Goal: Task Accomplishment & Management: Complete application form

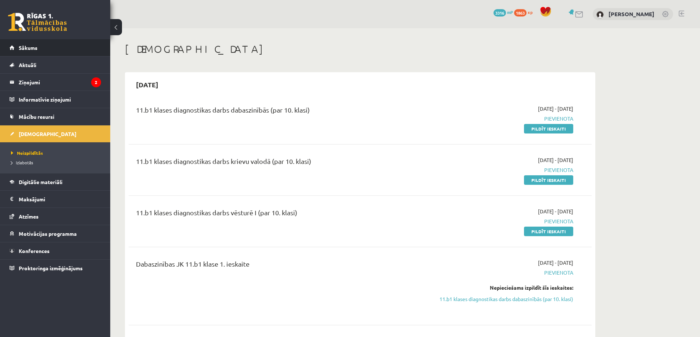
scroll to position [477, 0]
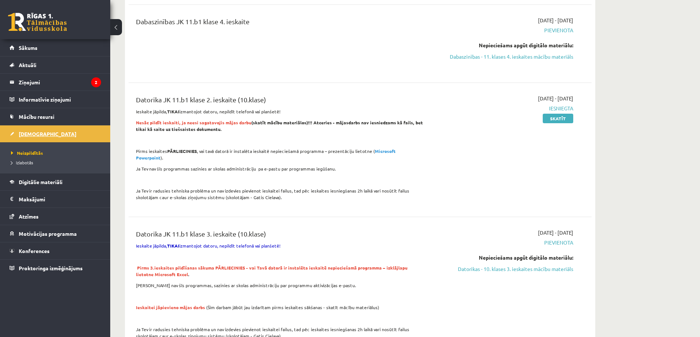
click at [29, 134] on span "[DEMOGRAPHIC_DATA]" at bounding box center [48, 134] width 58 height 7
click at [505, 265] on link "Datorikas - 10. klases 3. ieskaites mācību materiāls" at bounding box center [503, 269] width 138 height 8
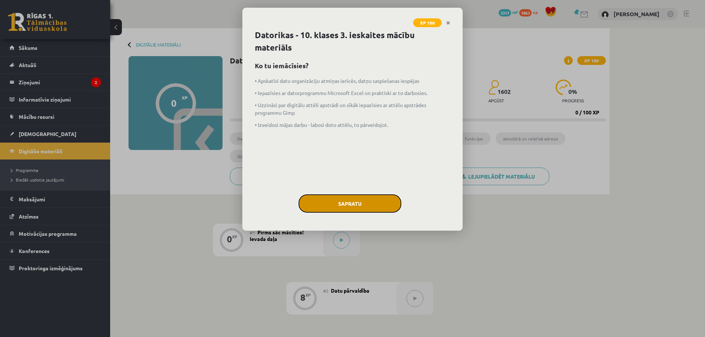
click at [359, 202] on button "Sapratu" at bounding box center [350, 204] width 103 height 18
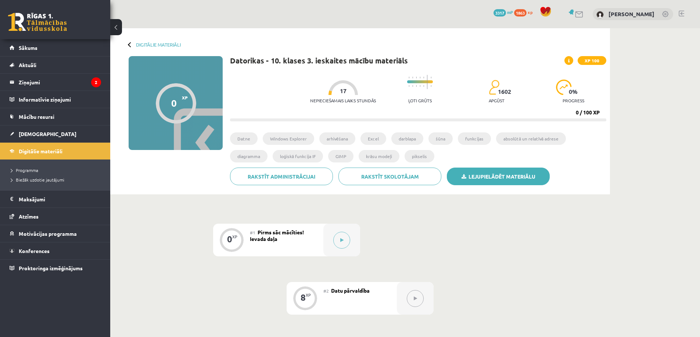
click at [494, 176] on link "Lejupielādēt materiālu" at bounding box center [498, 177] width 103 height 18
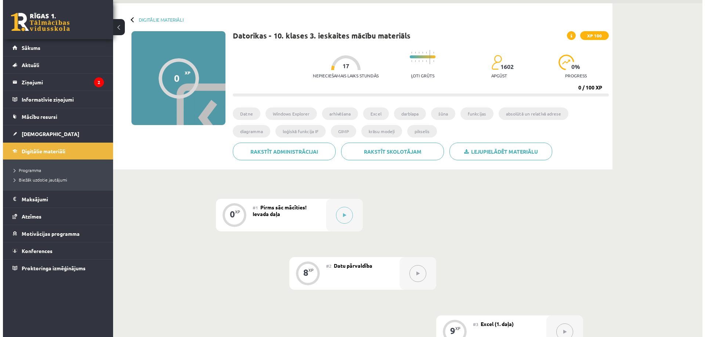
scroll to position [37, 0]
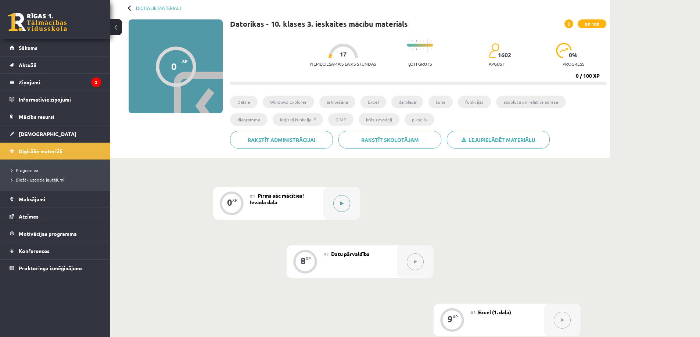
click at [343, 203] on icon at bounding box center [341, 204] width 3 height 4
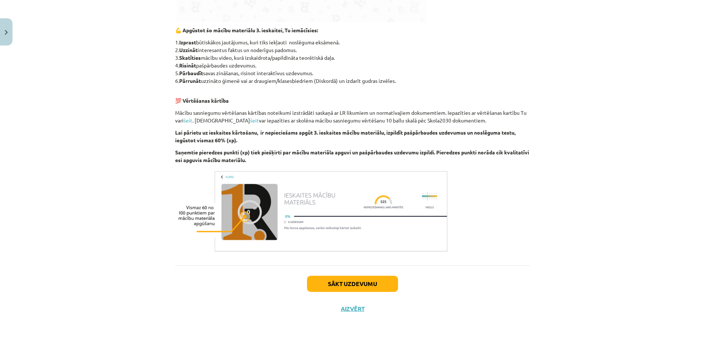
scroll to position [361, 0]
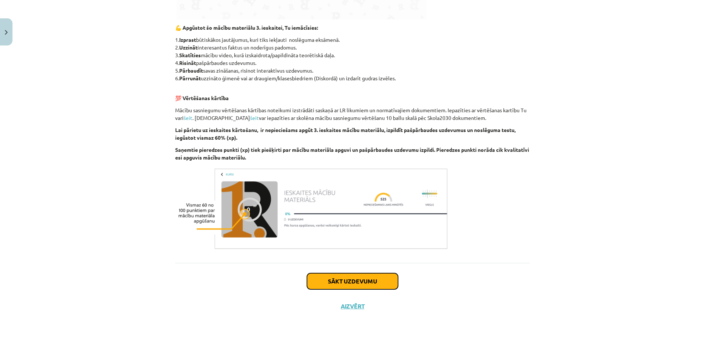
click at [357, 282] on button "Sākt uzdevumu" at bounding box center [352, 282] width 91 height 16
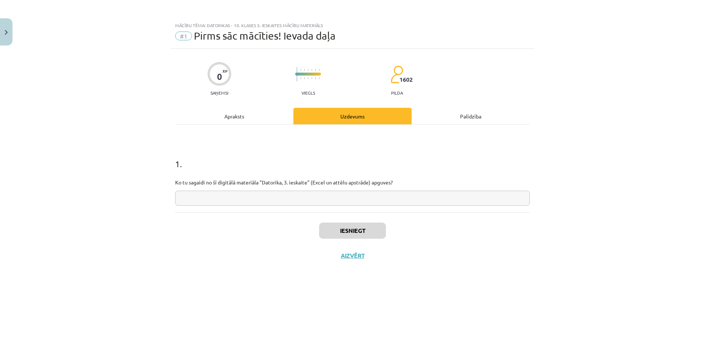
click at [228, 197] on input "text" at bounding box center [352, 198] width 355 height 15
type input "**********"
click at [344, 231] on button "Iesniegt" at bounding box center [352, 231] width 67 height 16
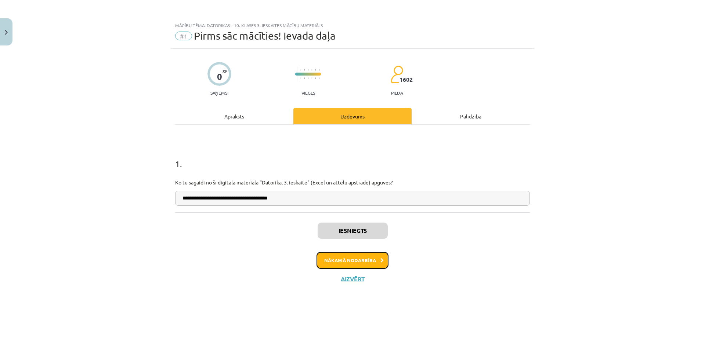
click at [356, 259] on button "Nākamā nodarbība" at bounding box center [353, 260] width 72 height 17
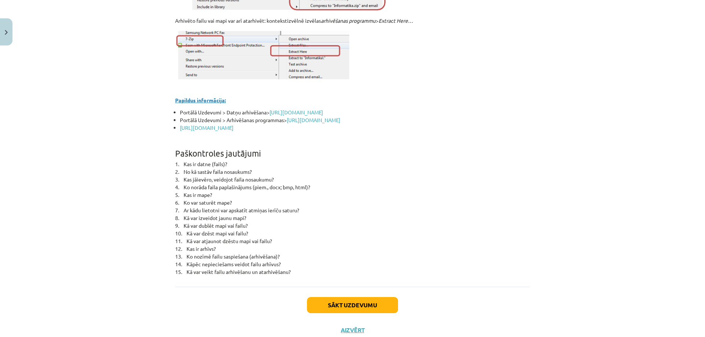
scroll to position [3181, 0]
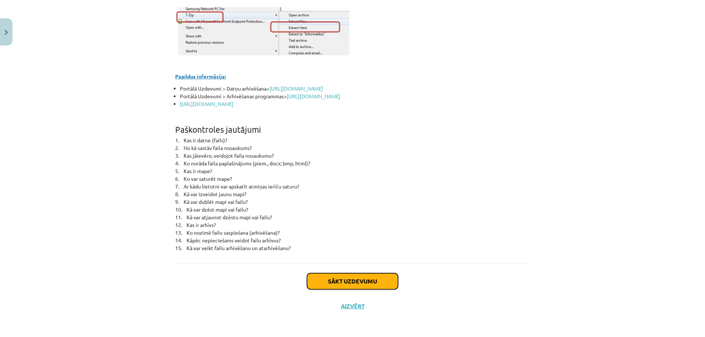
click at [355, 280] on button "Sākt uzdevumu" at bounding box center [352, 282] width 91 height 16
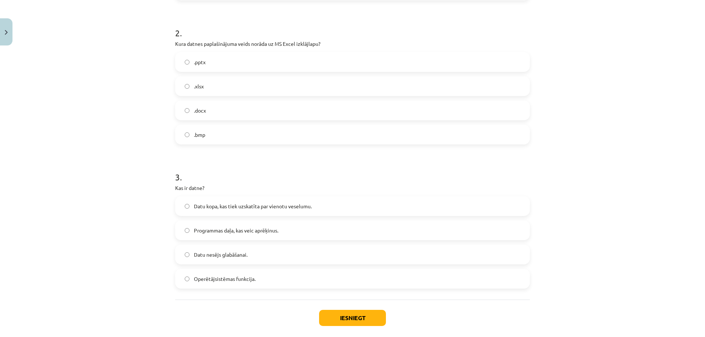
scroll to position [312, 0]
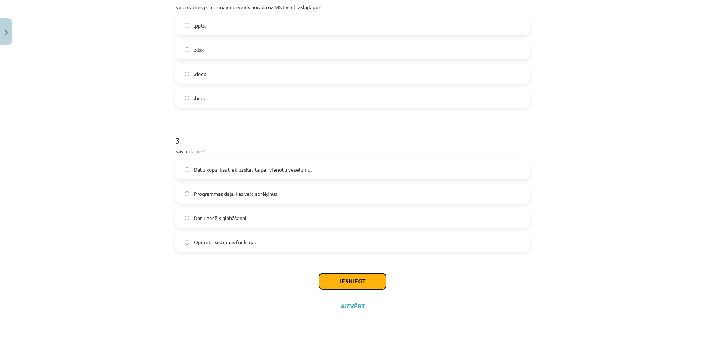
click at [353, 281] on button "Iesniegt" at bounding box center [352, 282] width 67 height 16
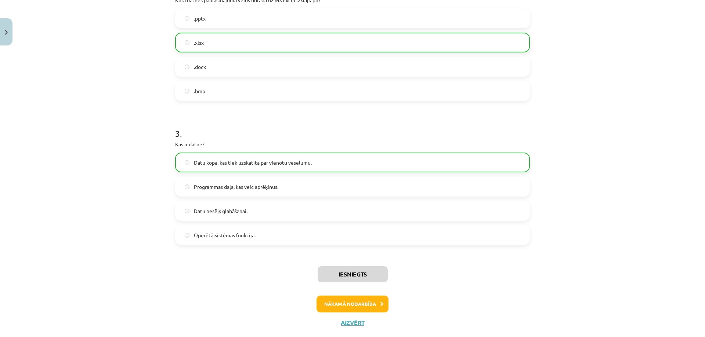
scroll to position [336, 0]
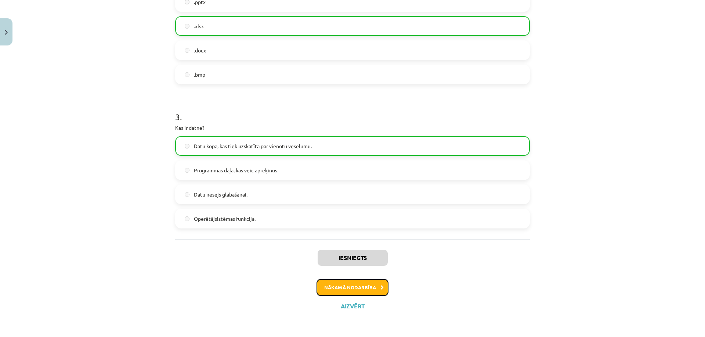
click at [345, 286] on button "Nākamā nodarbība" at bounding box center [353, 287] width 72 height 17
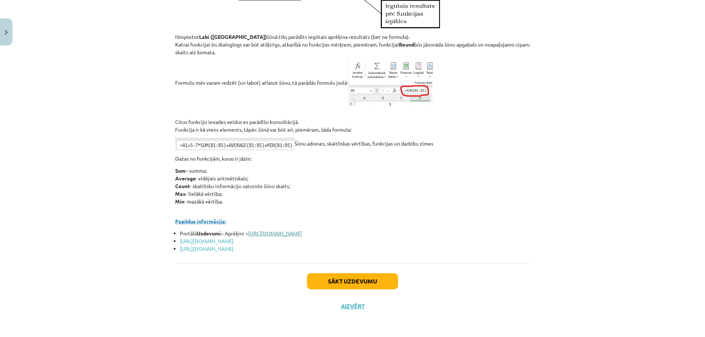
scroll to position [3152, 0]
click at [340, 281] on button "Sākt uzdevumu" at bounding box center [352, 282] width 91 height 16
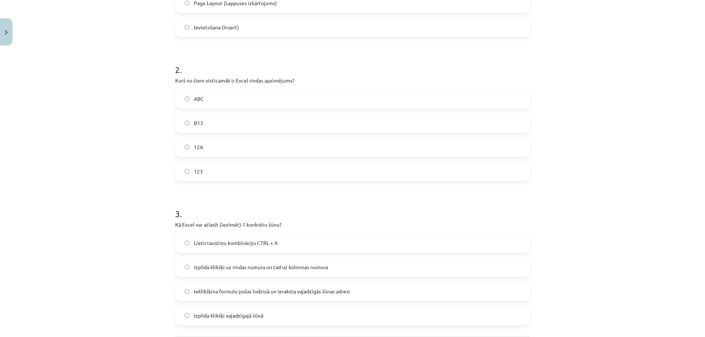
scroll to position [312, 0]
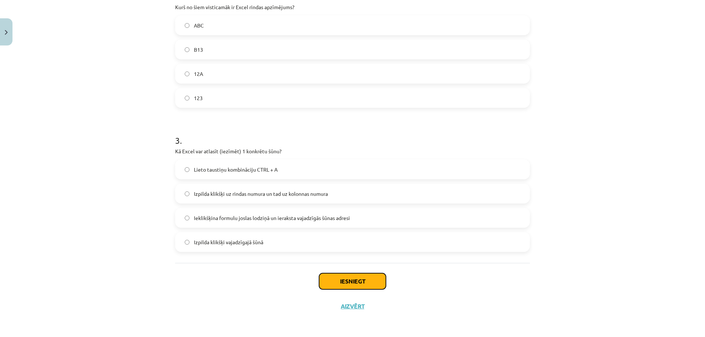
click at [349, 278] on button "Iesniegt" at bounding box center [352, 282] width 67 height 16
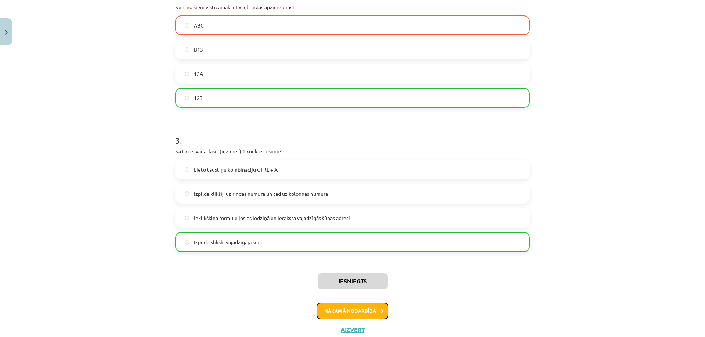
click at [347, 311] on button "Nākamā nodarbība" at bounding box center [353, 311] width 72 height 17
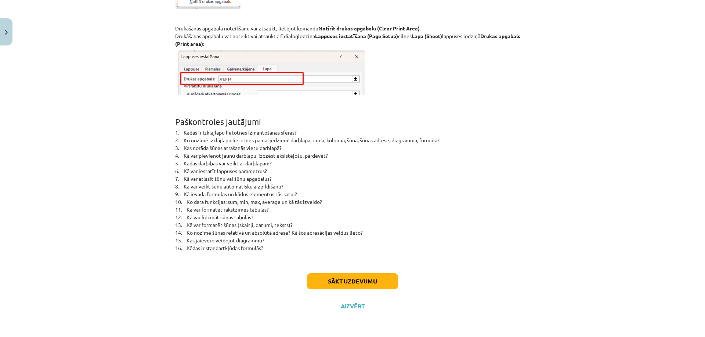
scroll to position [4698, 0]
click at [344, 279] on button "Sākt uzdevumu" at bounding box center [352, 282] width 91 height 16
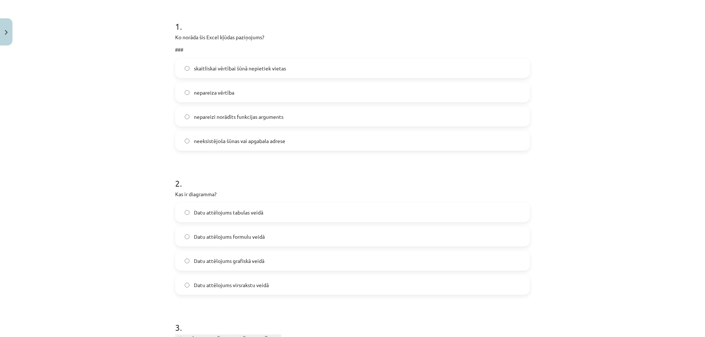
scroll to position [165, 0]
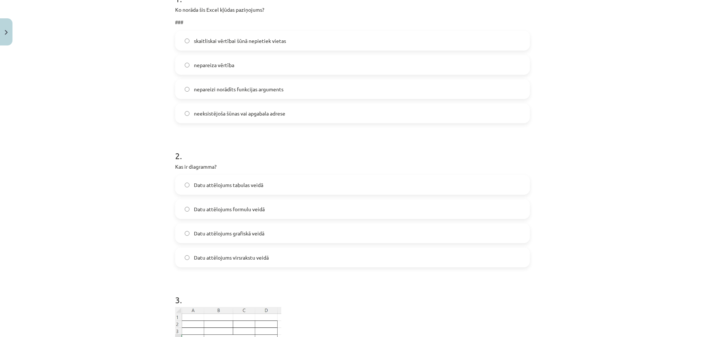
click at [187, 234] on label "Datu attēlojums grafiskā veidā" at bounding box center [352, 233] width 353 height 18
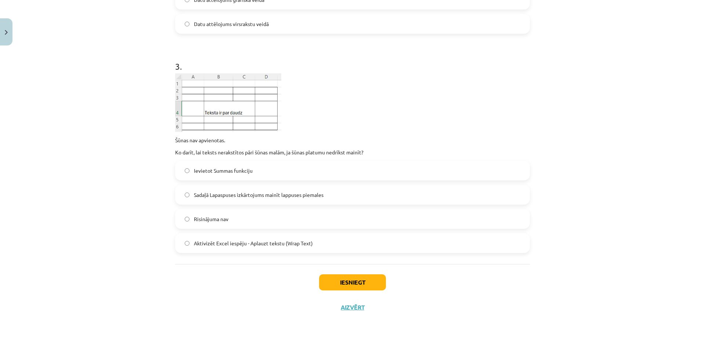
scroll to position [400, 0]
click at [350, 281] on button "Iesniegt" at bounding box center [352, 282] width 67 height 16
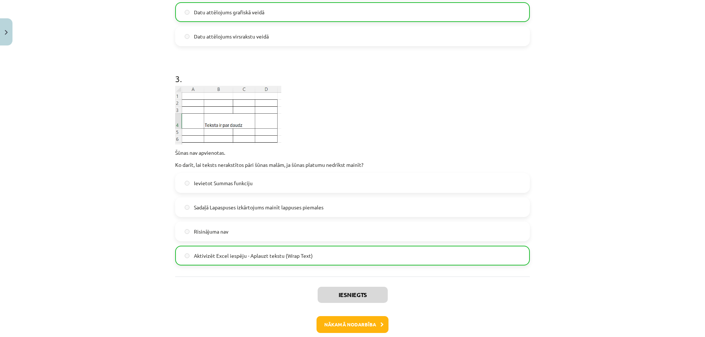
scroll to position [423, 0]
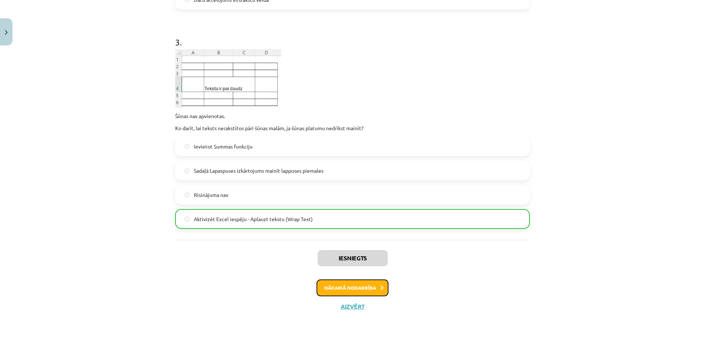
click at [337, 287] on button "Nākamā nodarbība" at bounding box center [353, 288] width 72 height 17
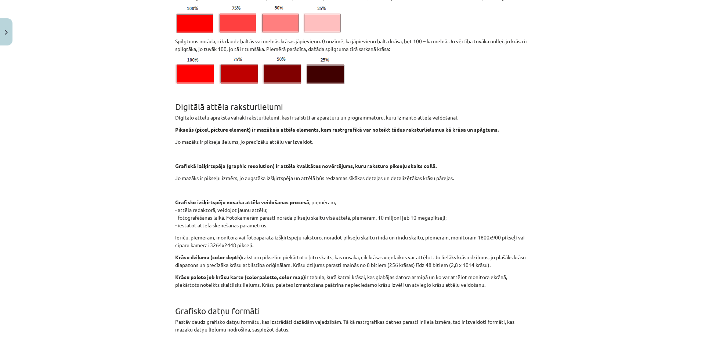
scroll to position [2762, 0]
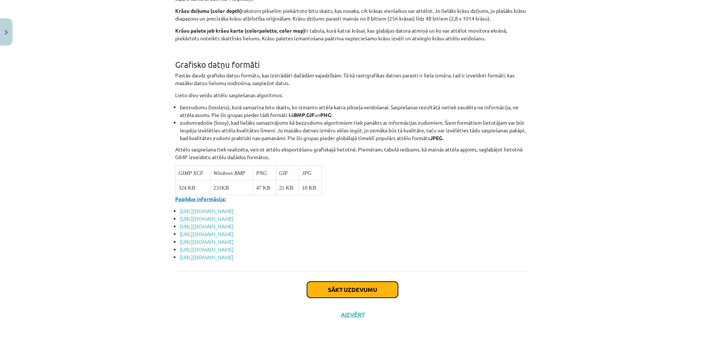
click at [331, 282] on button "Sākt uzdevumu" at bounding box center [352, 290] width 91 height 16
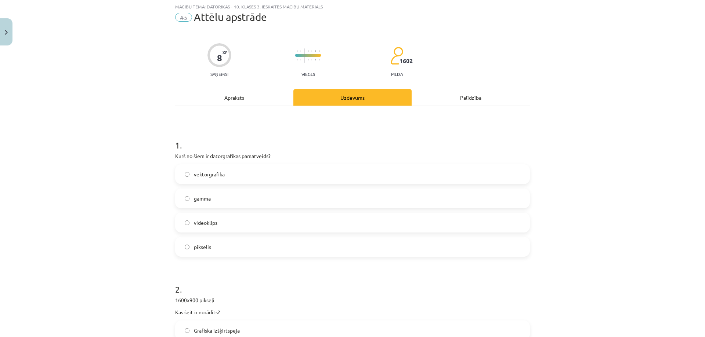
scroll to position [18, 0]
click at [199, 174] on span "vektorgrafika" at bounding box center [209, 175] width 31 height 8
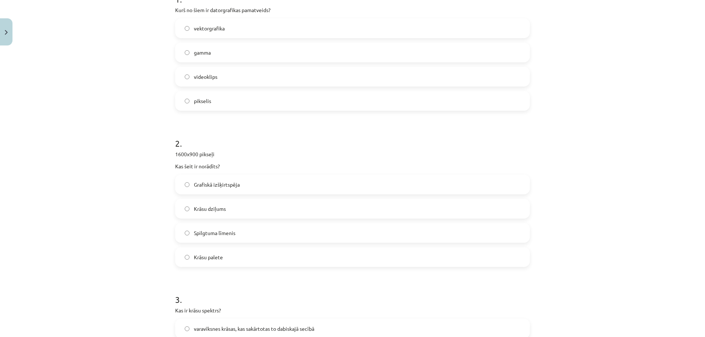
scroll to position [165, 0]
click at [196, 184] on span "Grafiskā izšķirtspēja" at bounding box center [217, 185] width 46 height 8
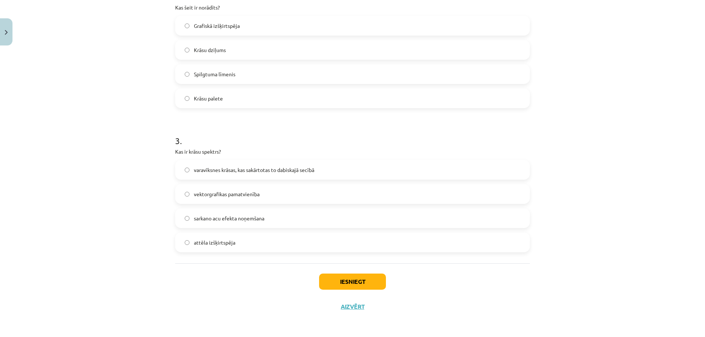
scroll to position [324, 0]
click at [201, 193] on span "vektorgrafikas pamatvienība" at bounding box center [227, 194] width 66 height 8
click at [194, 168] on span "varavīksnes krāsas, kas sakārtotas to dabiskajā secībā" at bounding box center [254, 170] width 120 height 8
click at [350, 282] on button "Iesniegt" at bounding box center [352, 282] width 67 height 16
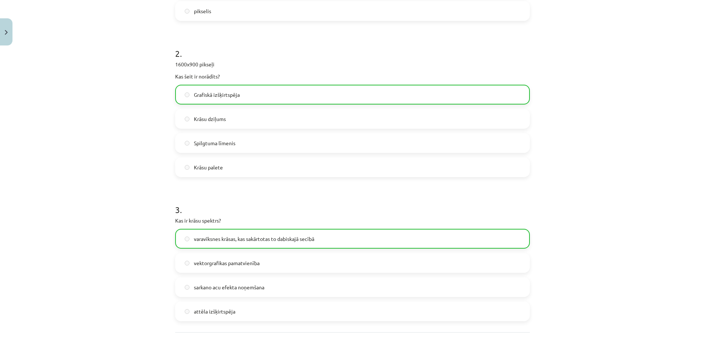
scroll to position [348, 0]
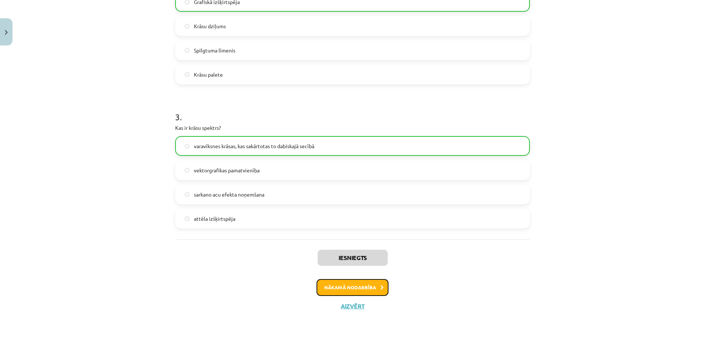
click at [355, 287] on button "Nākamā nodarbība" at bounding box center [353, 287] width 72 height 17
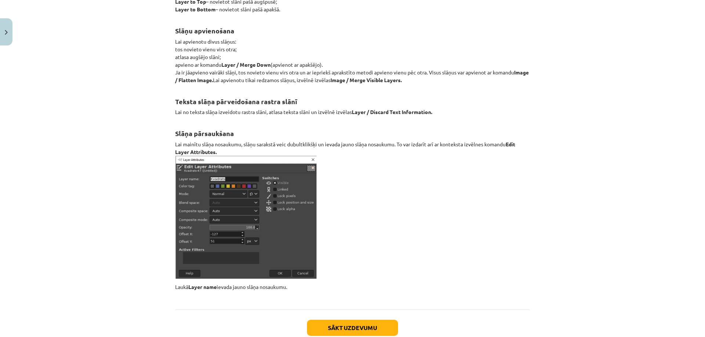
scroll to position [8508, 0]
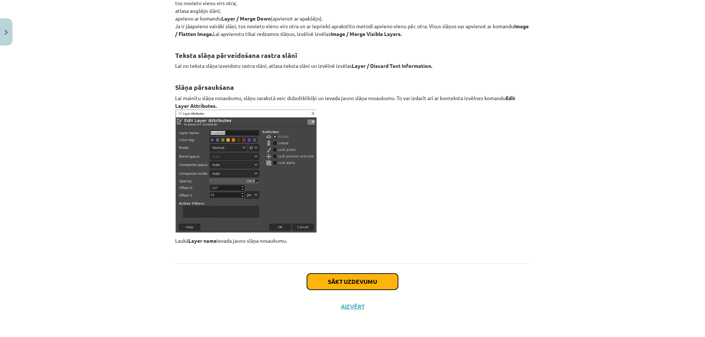
click at [340, 278] on button "Sākt uzdevumu" at bounding box center [352, 282] width 91 height 16
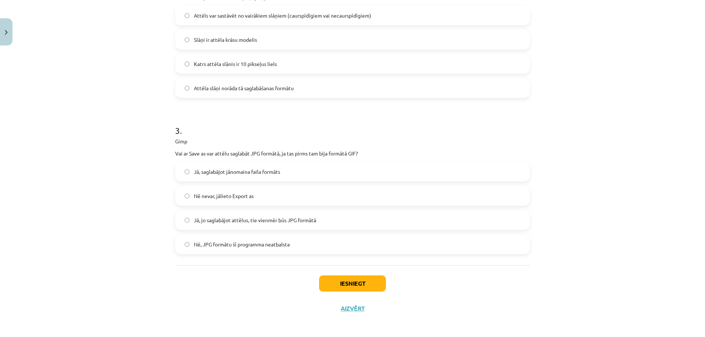
scroll to position [348, 0]
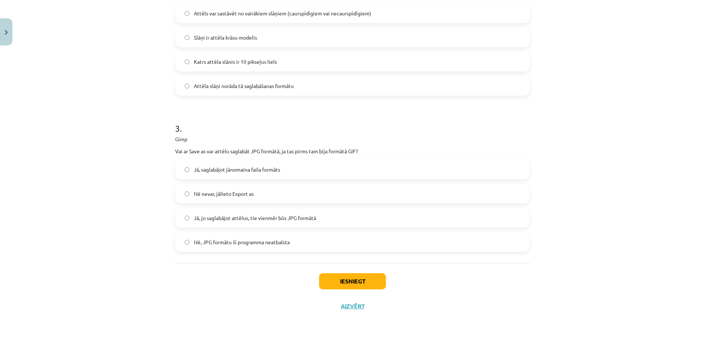
click at [194, 170] on span "Jā, saglabājot jānomaina faila formāts" at bounding box center [237, 170] width 86 height 8
click at [355, 281] on button "Iesniegt" at bounding box center [352, 282] width 67 height 16
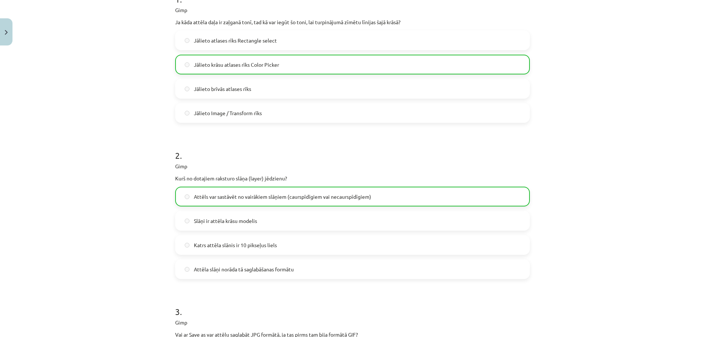
scroll to position [372, 0]
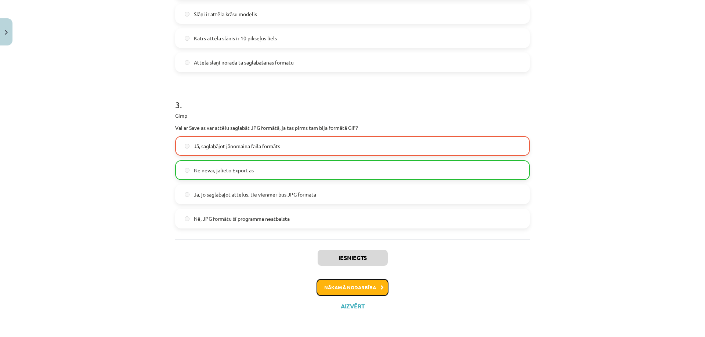
click at [355, 288] on button "Nākamā nodarbība" at bounding box center [353, 287] width 72 height 17
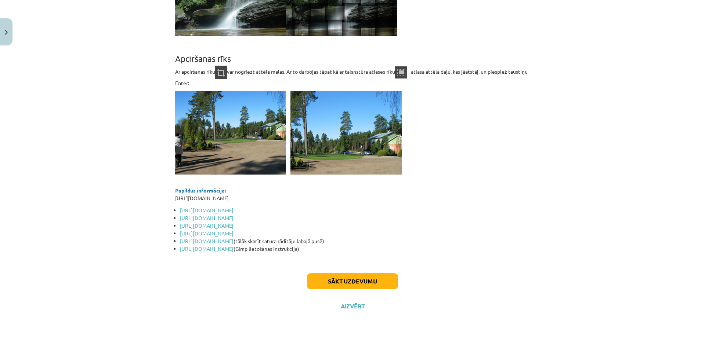
scroll to position [6353, 0]
click at [335, 282] on button "Sākt uzdevumu" at bounding box center [352, 282] width 91 height 16
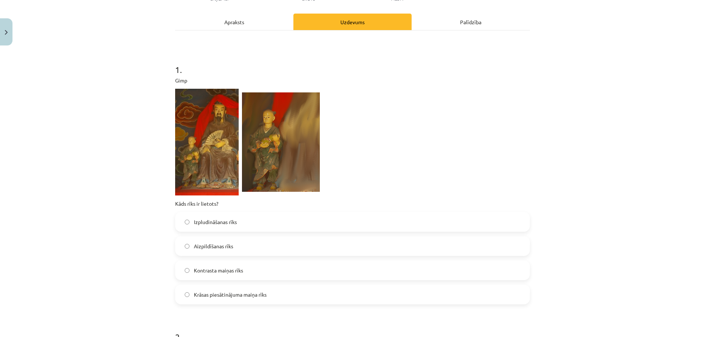
scroll to position [129, 0]
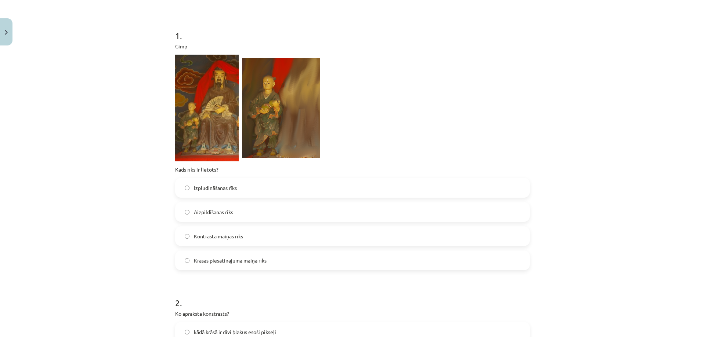
click at [209, 187] on span "Izpludināšanas rīks" at bounding box center [215, 188] width 43 height 8
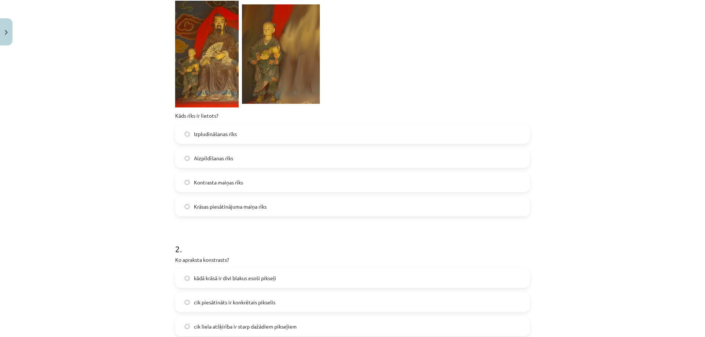
scroll to position [312, 0]
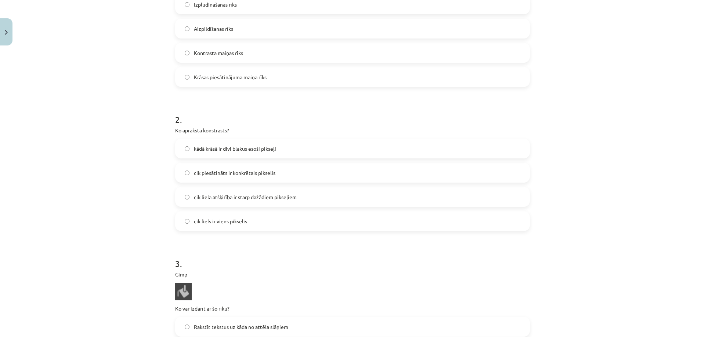
click at [210, 197] on span "cik liela atšķirība ir starp dažādiem pikseļiem" at bounding box center [245, 198] width 103 height 8
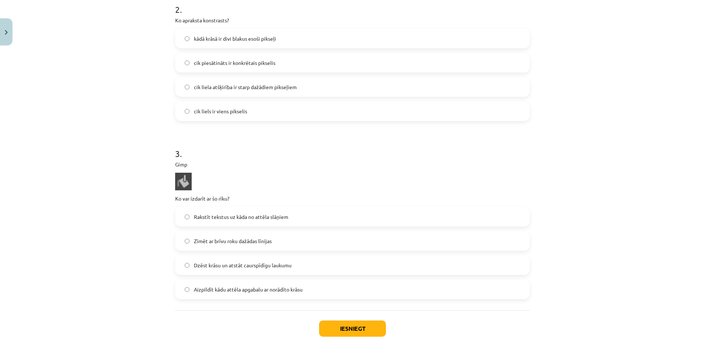
scroll to position [459, 0]
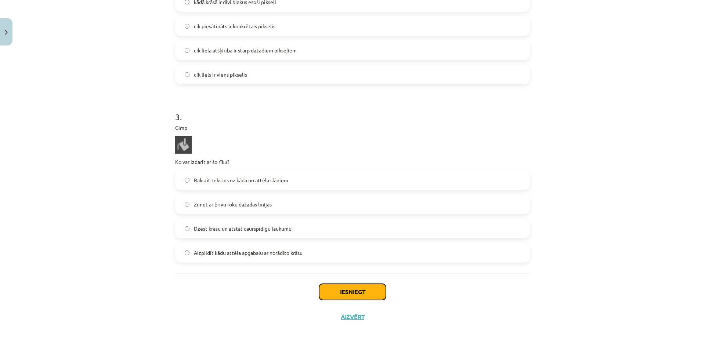
click at [348, 292] on button "Iesniegt" at bounding box center [352, 292] width 67 height 16
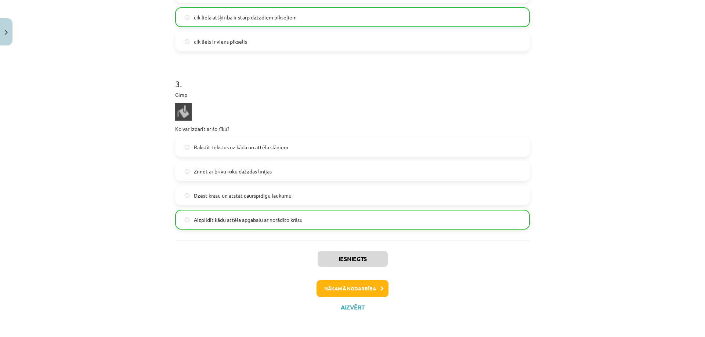
scroll to position [493, 0]
click at [337, 287] on button "Nākamā nodarbība" at bounding box center [353, 287] width 72 height 17
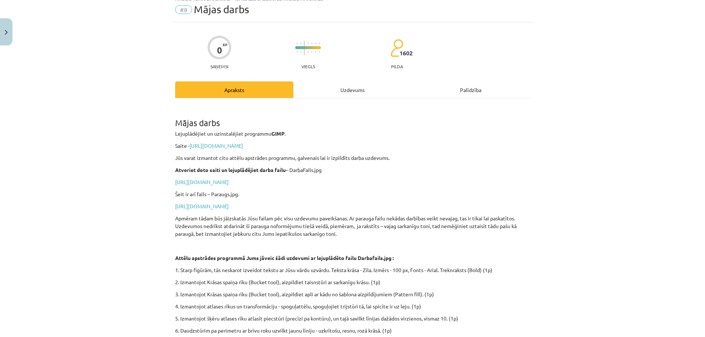
scroll to position [18, 0]
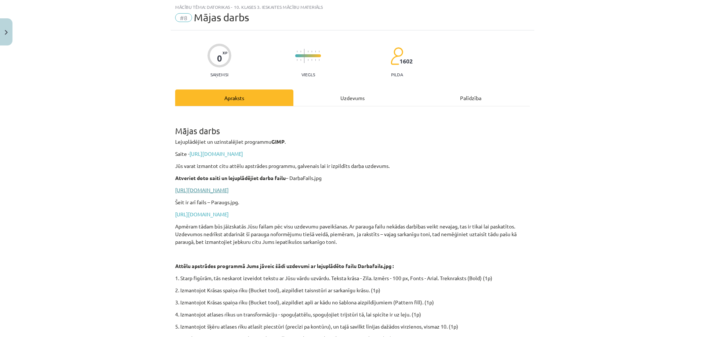
click at [229, 191] on link "[URL][DOMAIN_NAME]" at bounding box center [202, 190] width 54 height 7
click at [229, 214] on link "[URL][DOMAIN_NAME]" at bounding box center [202, 214] width 54 height 7
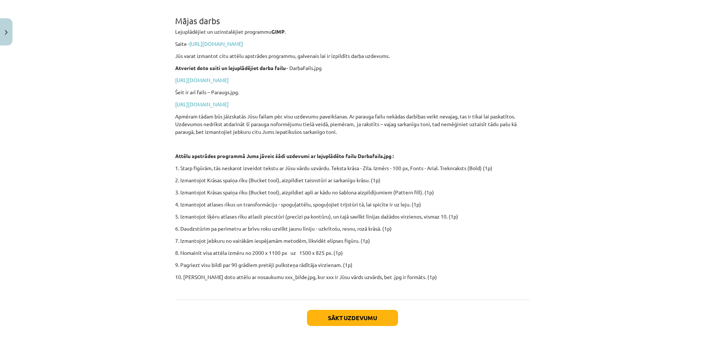
scroll to position [165, 0]
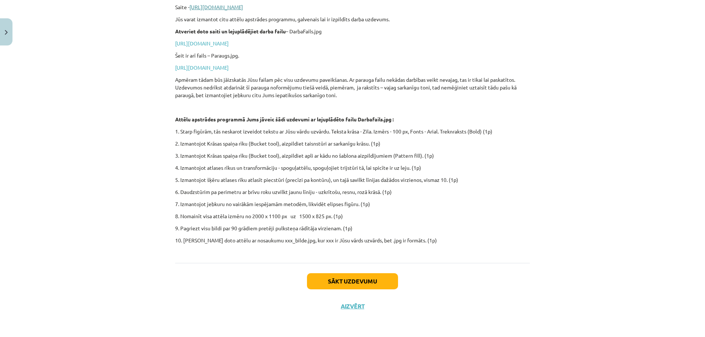
click at [226, 8] on link "[URL][DOMAIN_NAME]" at bounding box center [216, 7] width 54 height 7
click at [357, 281] on button "Sākt uzdevumu" at bounding box center [352, 282] width 91 height 16
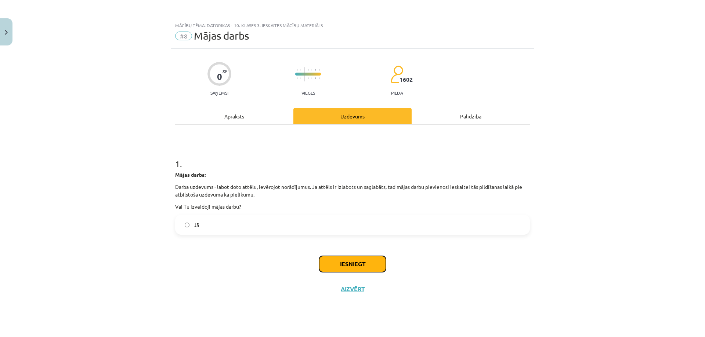
click at [356, 265] on button "Iesniegt" at bounding box center [352, 264] width 67 height 16
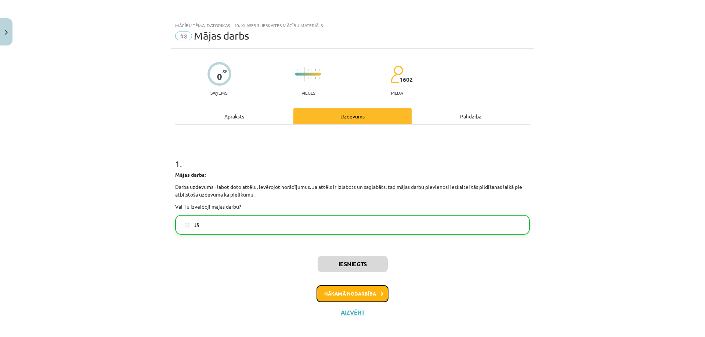
click at [358, 293] on button "Nākamā nodarbība" at bounding box center [353, 294] width 72 height 17
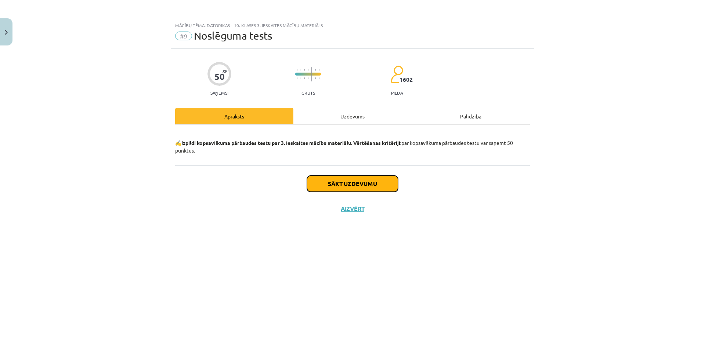
click at [348, 185] on button "Sākt uzdevumu" at bounding box center [352, 184] width 91 height 16
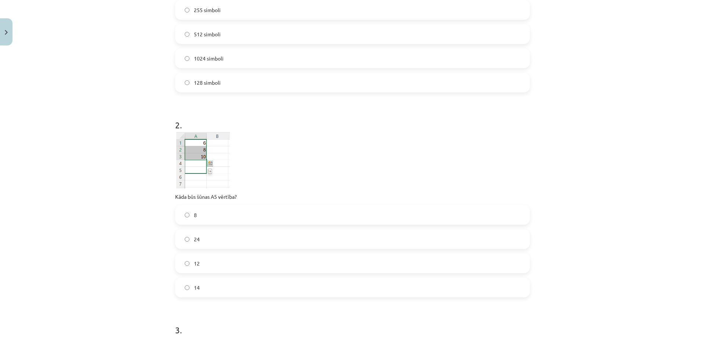
scroll to position [184, 0]
click at [187, 288] on label "14" at bounding box center [352, 287] width 353 height 18
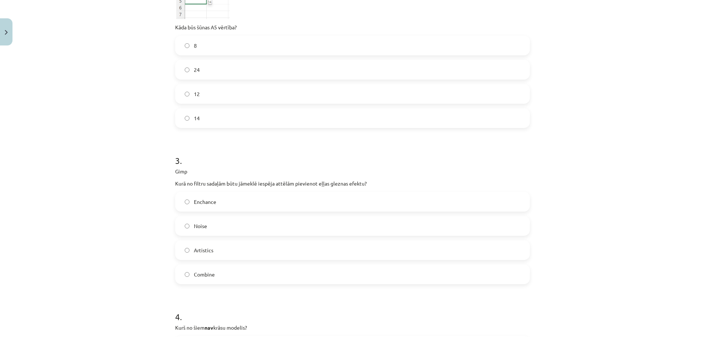
scroll to position [367, 0]
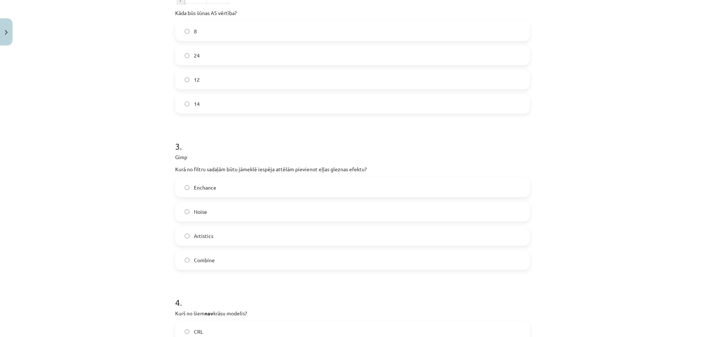
click at [194, 188] on span "Enchance" at bounding box center [205, 188] width 22 height 8
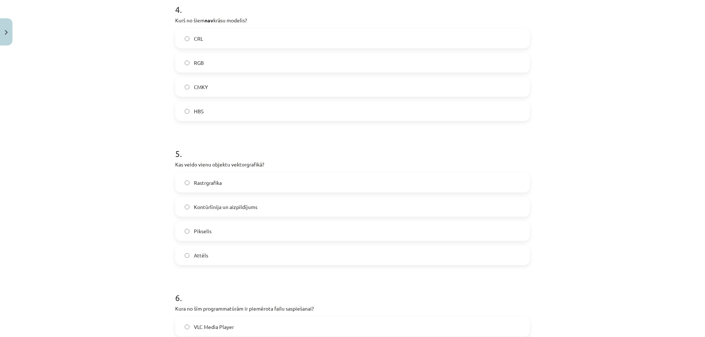
scroll to position [661, 0]
click at [197, 230] on span "Pikselis" at bounding box center [203, 231] width 18 height 8
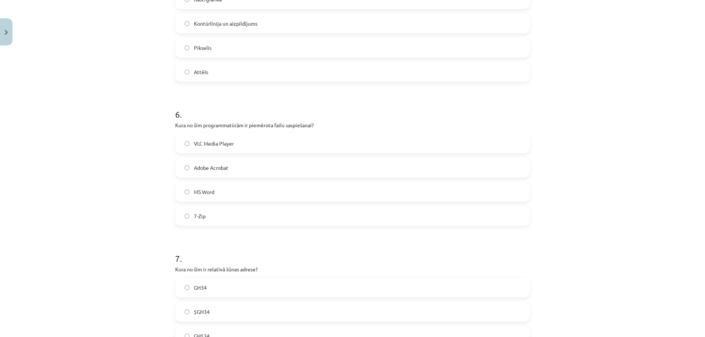
scroll to position [845, 0]
click at [189, 214] on label "7-Zip" at bounding box center [352, 216] width 353 height 18
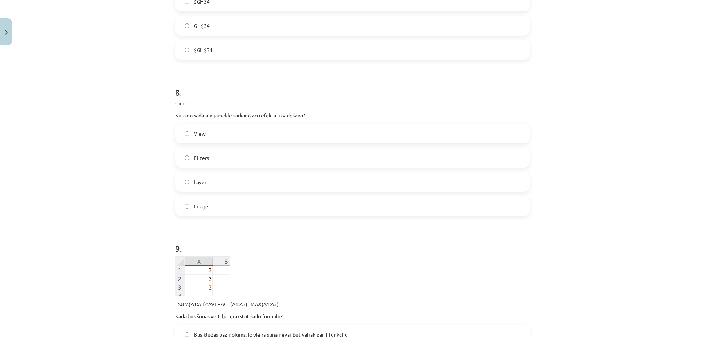
scroll to position [1175, 0]
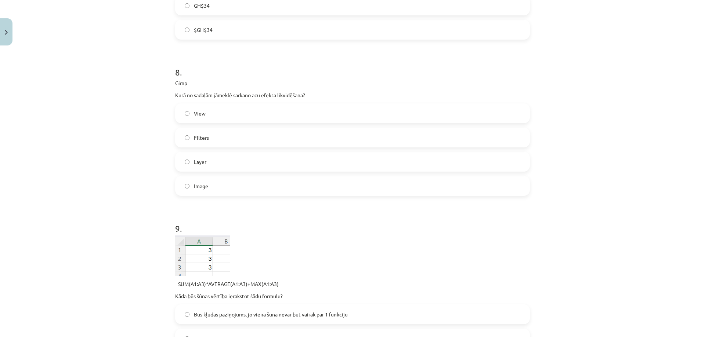
click at [187, 138] on label "Filters" at bounding box center [352, 138] width 353 height 18
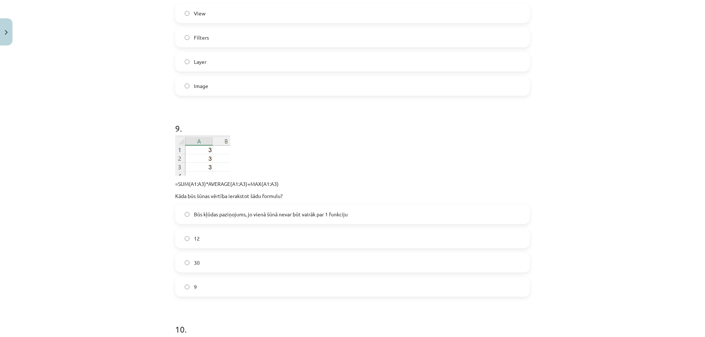
scroll to position [1285, 0]
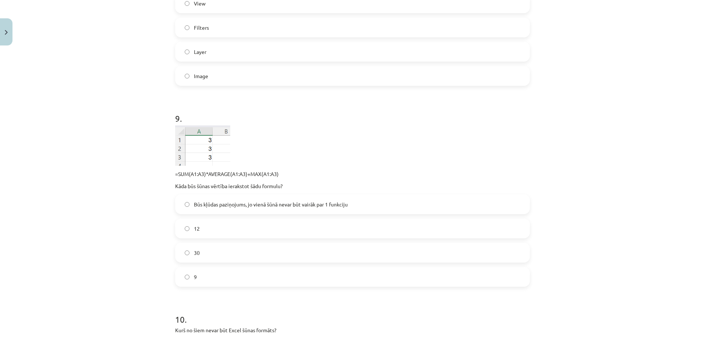
click at [131, 191] on div "Mācību tēma: Datorikas - 10. klases 3. ieskaites mācību materiāls #9 Noslēguma …" at bounding box center [352, 168] width 705 height 337
drag, startPoint x: 173, startPoint y: 174, endPoint x: 277, endPoint y: 176, distance: 104.3
click at [277, 176] on p "=SUM(A1:A3)*AVERAGE(A1:A3)+MAX(A1:A3)" at bounding box center [352, 174] width 355 height 8
copy p "=SUM(A1:A3)*AVERAGE(A1:A3)+MAX(A1:A3)"
click at [142, 243] on div "Mācību tēma: Datorikas - 10. klases 3. ieskaites mācību materiāls #9 Noslēguma …" at bounding box center [352, 168] width 705 height 337
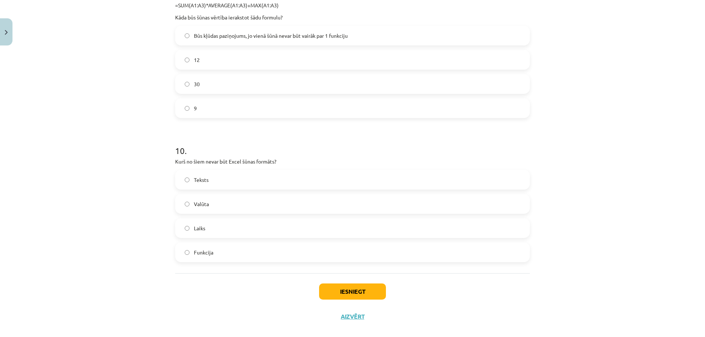
scroll to position [1464, 0]
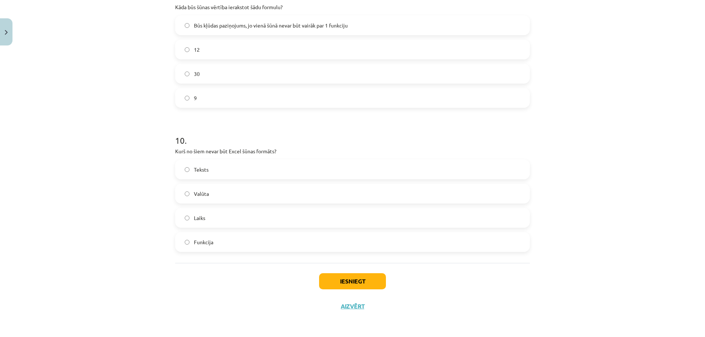
click at [187, 220] on label "Laiks" at bounding box center [352, 218] width 353 height 18
click at [350, 281] on button "Iesniegt" at bounding box center [352, 282] width 67 height 16
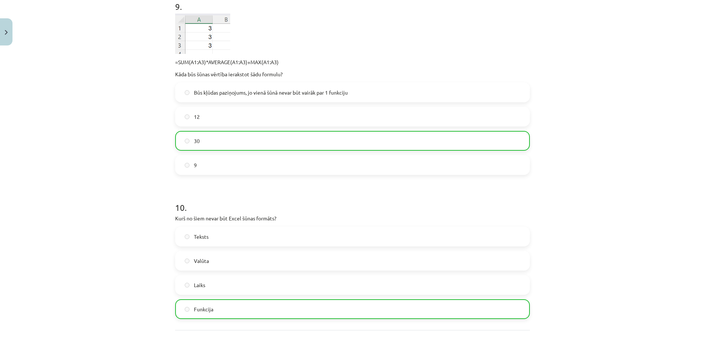
scroll to position [1488, 0]
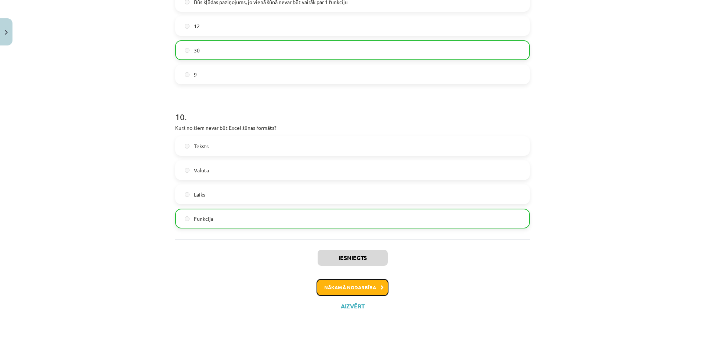
click at [357, 288] on button "Nākamā nodarbība" at bounding box center [353, 287] width 72 height 17
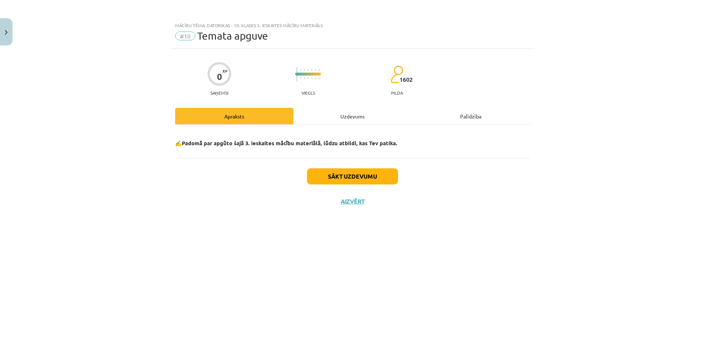
scroll to position [0, 0]
click at [346, 175] on button "Sākt uzdevumu" at bounding box center [352, 177] width 91 height 16
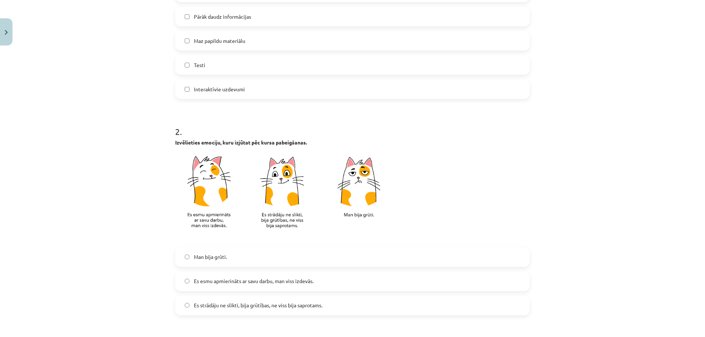
scroll to position [294, 0]
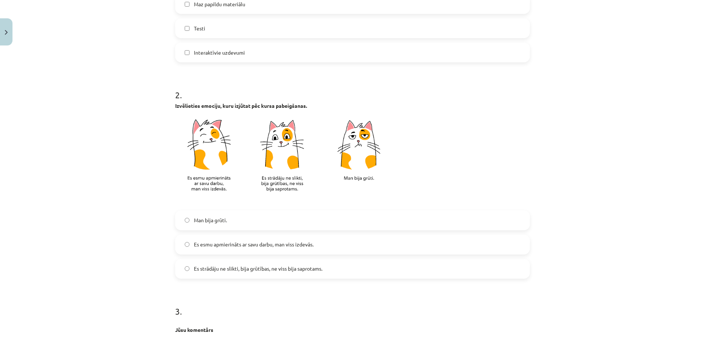
click at [199, 243] on span "Es esmu apmierināts ar savu darbu, man viss izdevās." at bounding box center [254, 245] width 120 height 8
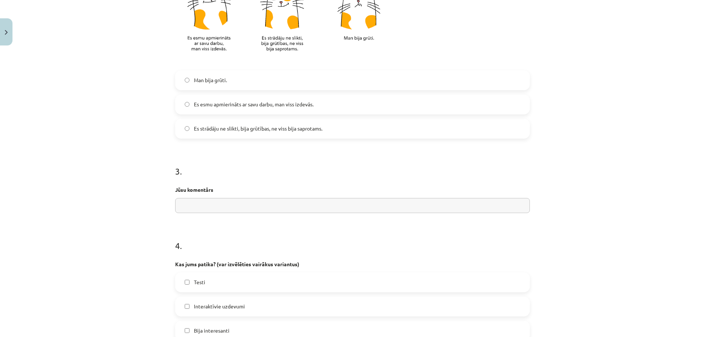
scroll to position [441, 0]
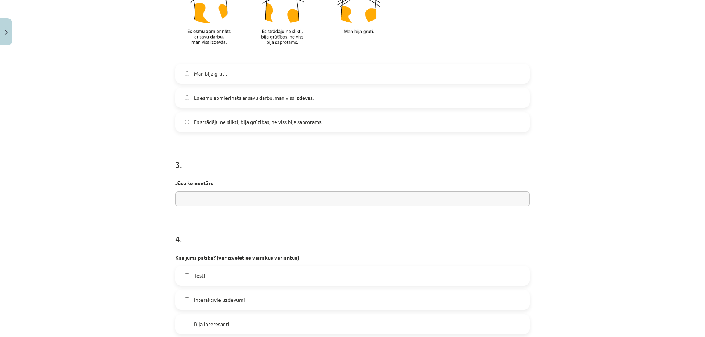
click at [201, 199] on input "text" at bounding box center [352, 199] width 355 height 15
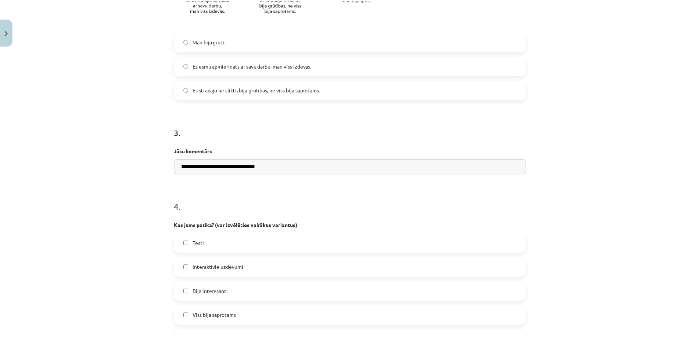
scroll to position [588, 0]
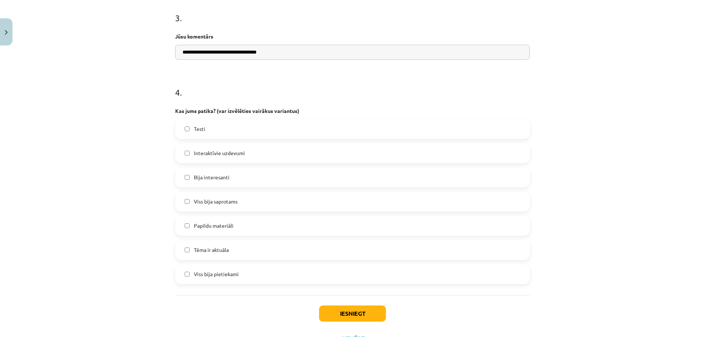
type input "**********"
click at [356, 314] on button "Iesniegt" at bounding box center [352, 314] width 67 height 16
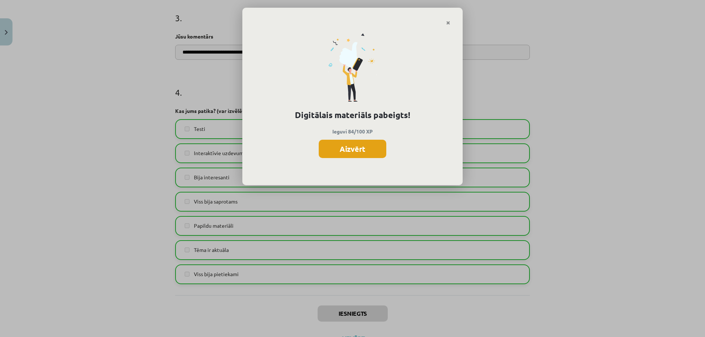
click at [354, 149] on button "Aizvērt" at bounding box center [353, 149] width 68 height 18
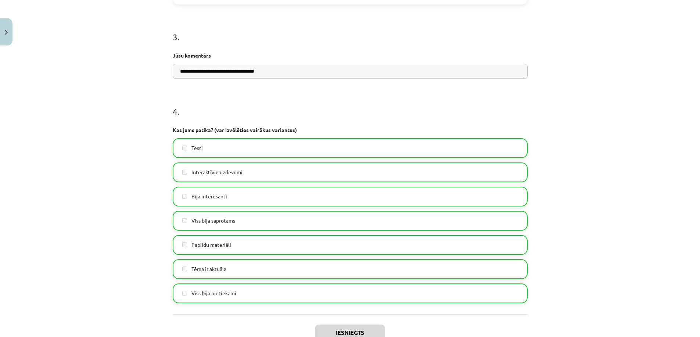
scroll to position [620, 0]
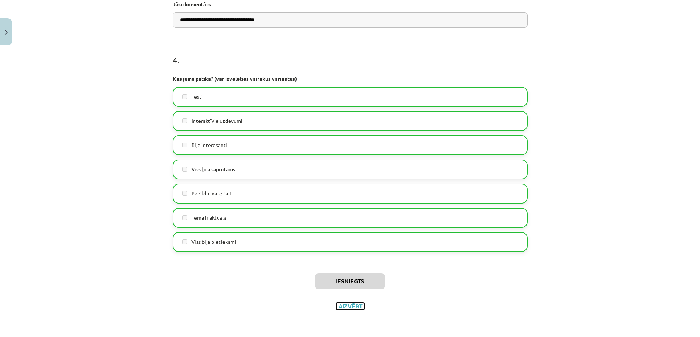
click at [348, 304] on button "Aizvērt" at bounding box center [350, 306] width 28 height 7
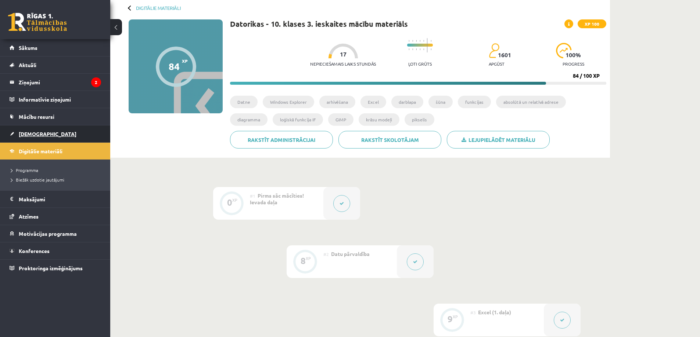
click at [37, 134] on span "[DEMOGRAPHIC_DATA]" at bounding box center [48, 134] width 58 height 7
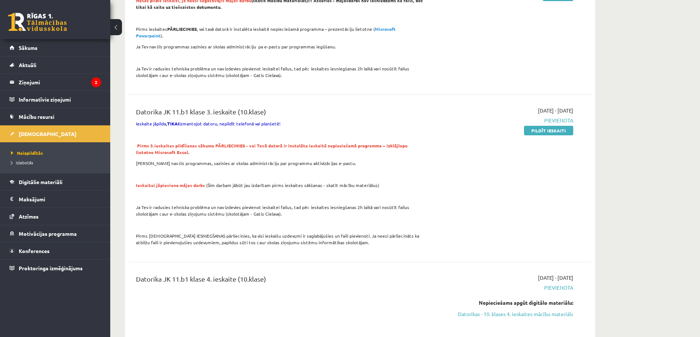
scroll to position [588, 0]
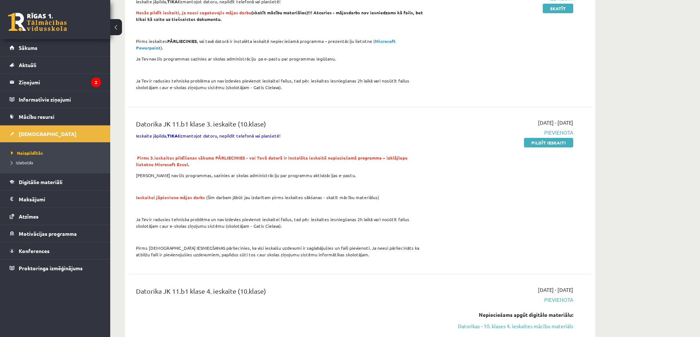
drag, startPoint x: 486, startPoint y: 10, endPoint x: 639, endPoint y: 30, distance: 154.4
